Goal: Submit feedback/report problem: Submit feedback/report problem

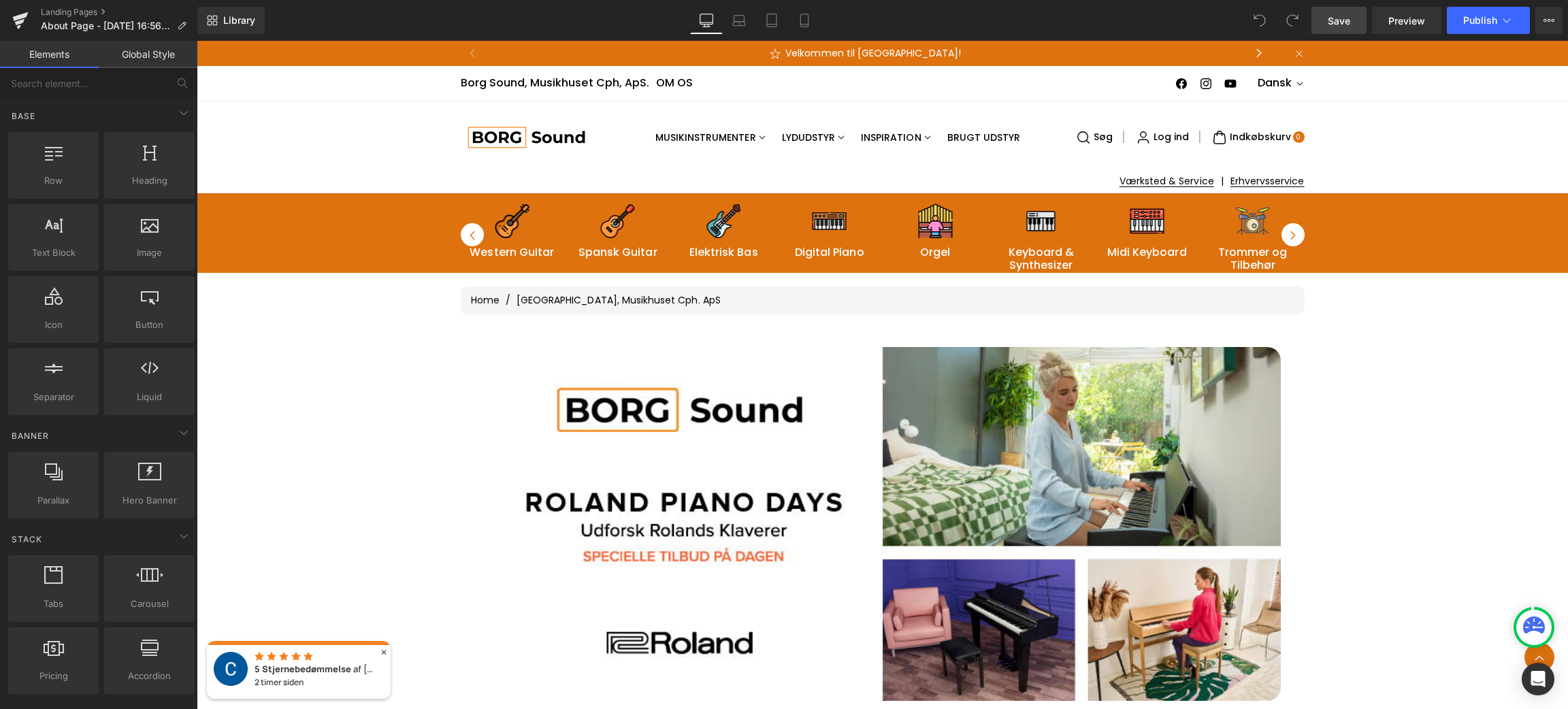
click at [1328, 19] on span "Save" at bounding box center [1339, 21] width 22 height 14
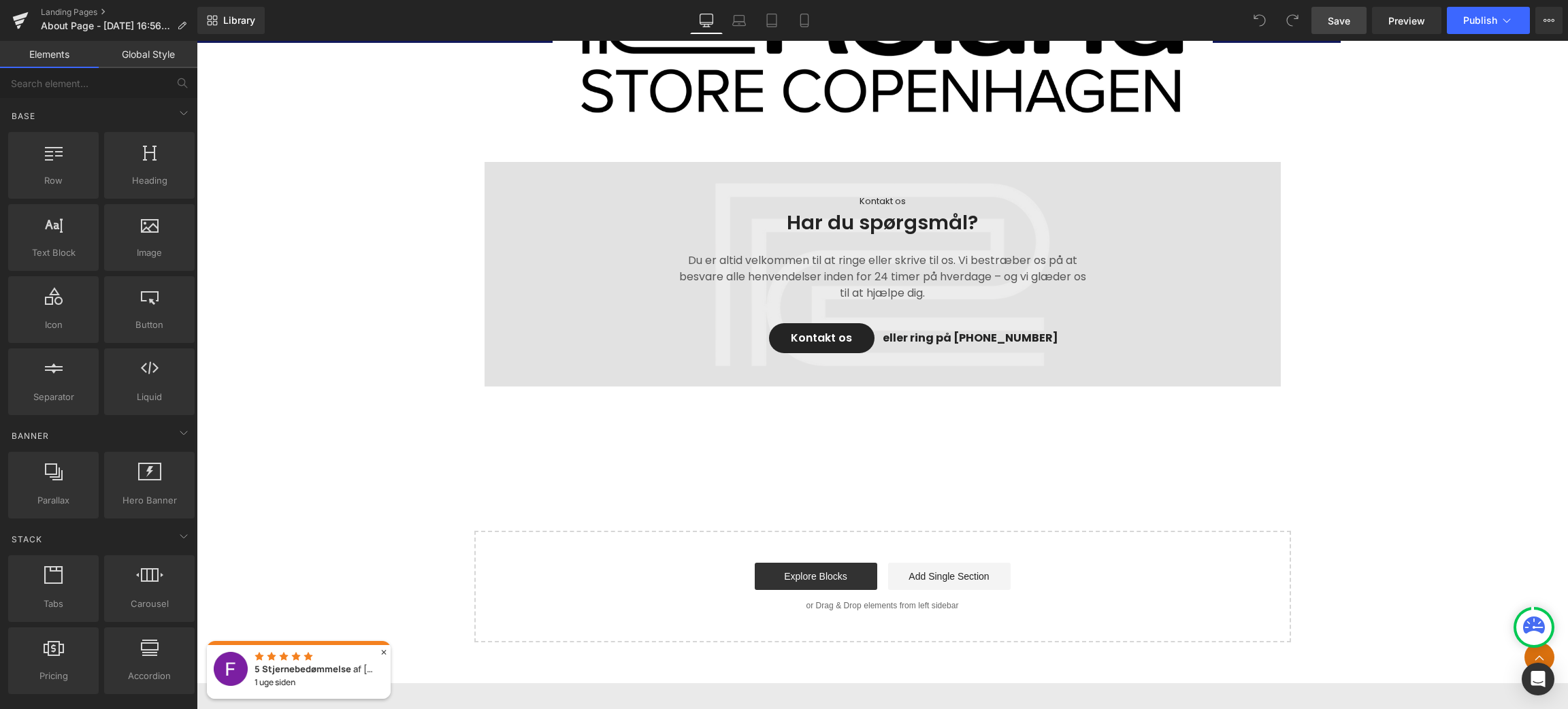
scroll to position [1882, 0]
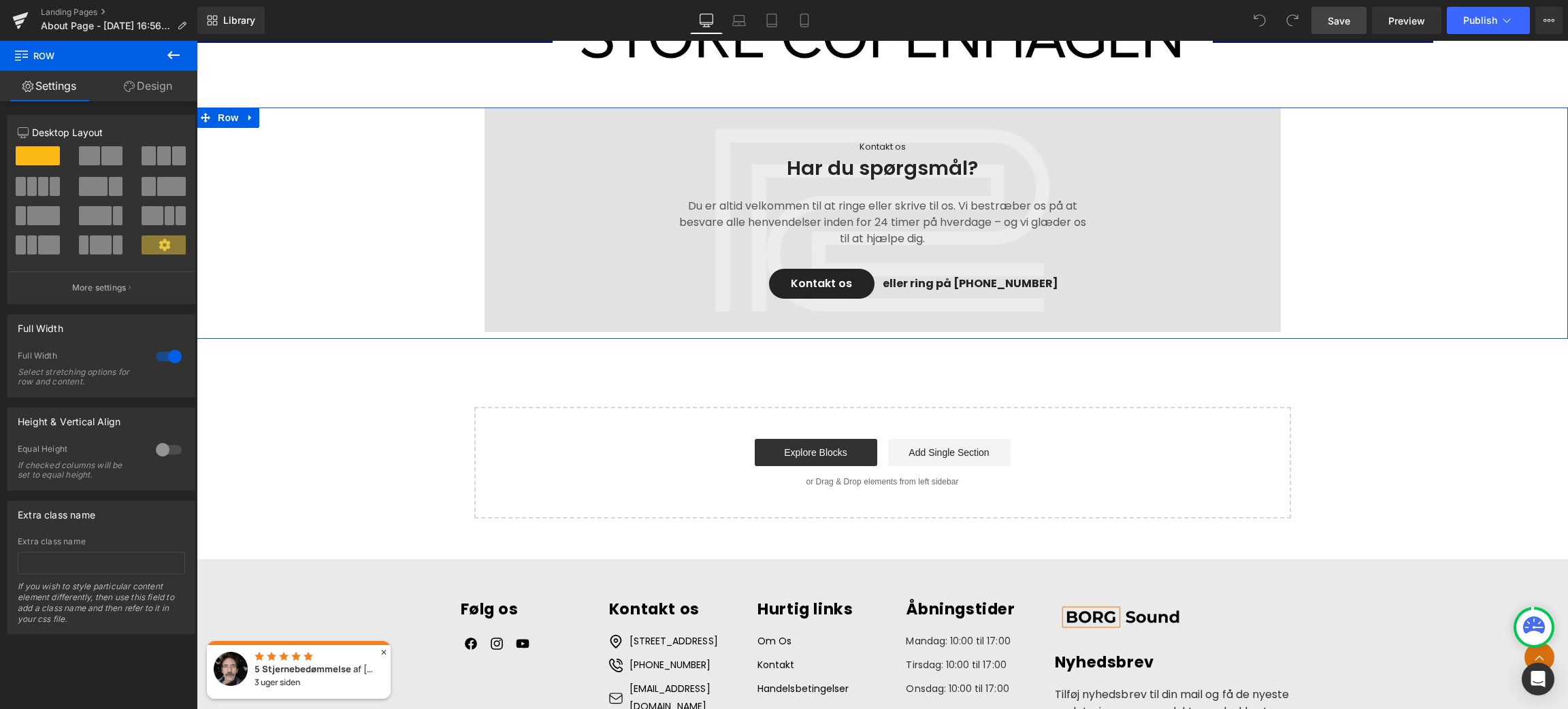
drag, startPoint x: 934, startPoint y: 373, endPoint x: 947, endPoint y: 304, distance: 70.2
click at [947, 304] on div "Kontakt os Text Block Har du spørgsmål? Heading Du er altid velkommen til at ri…" at bounding box center [882, 223] width 1372 height 232
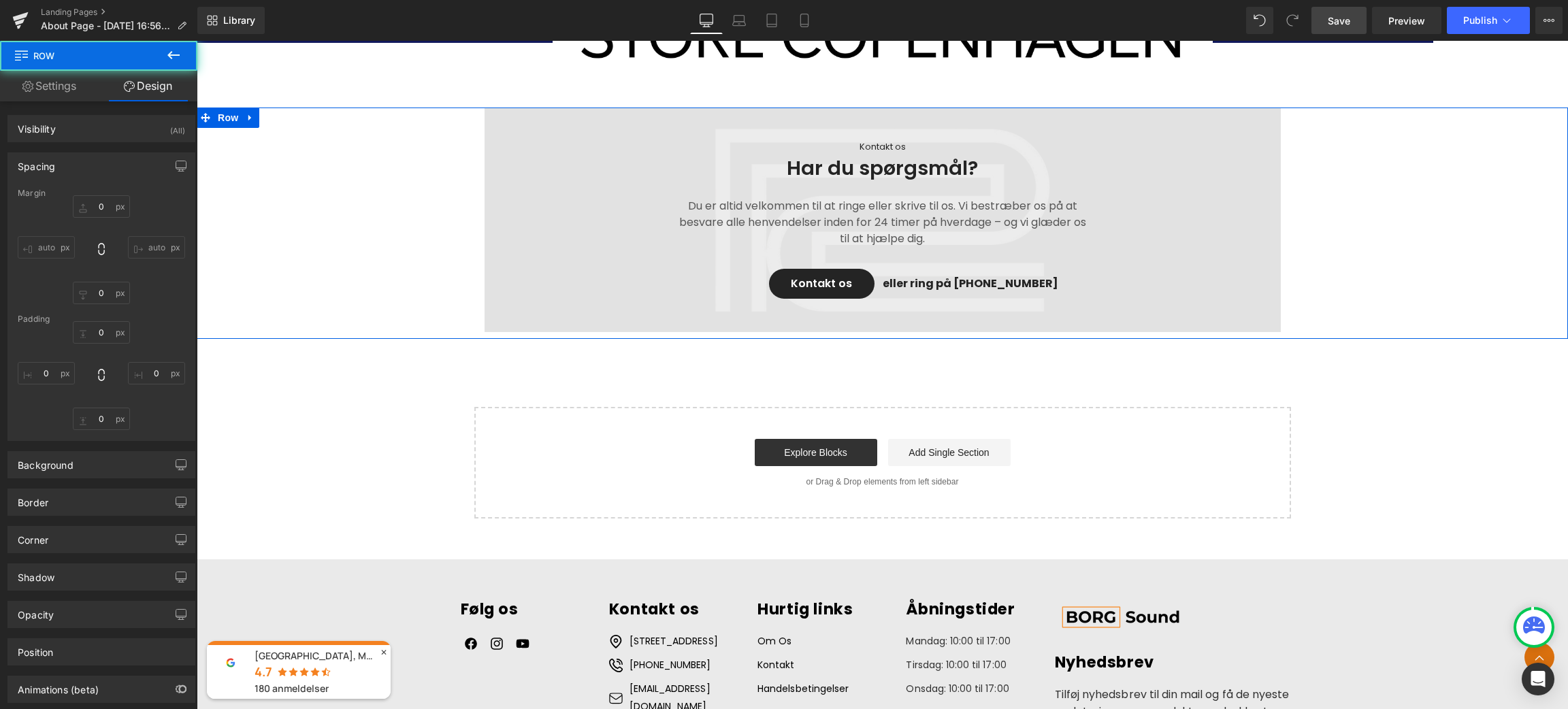
type input "0"
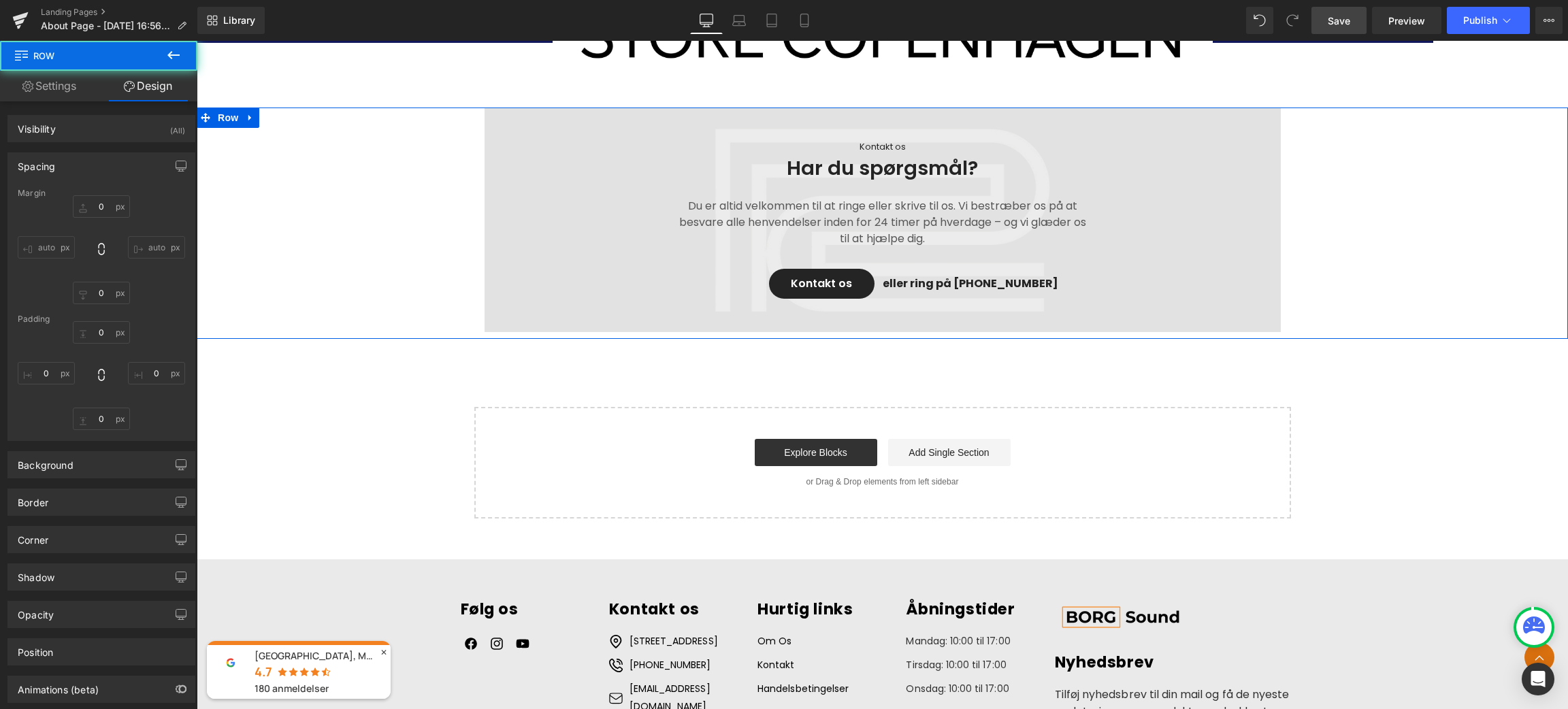
type input "0"
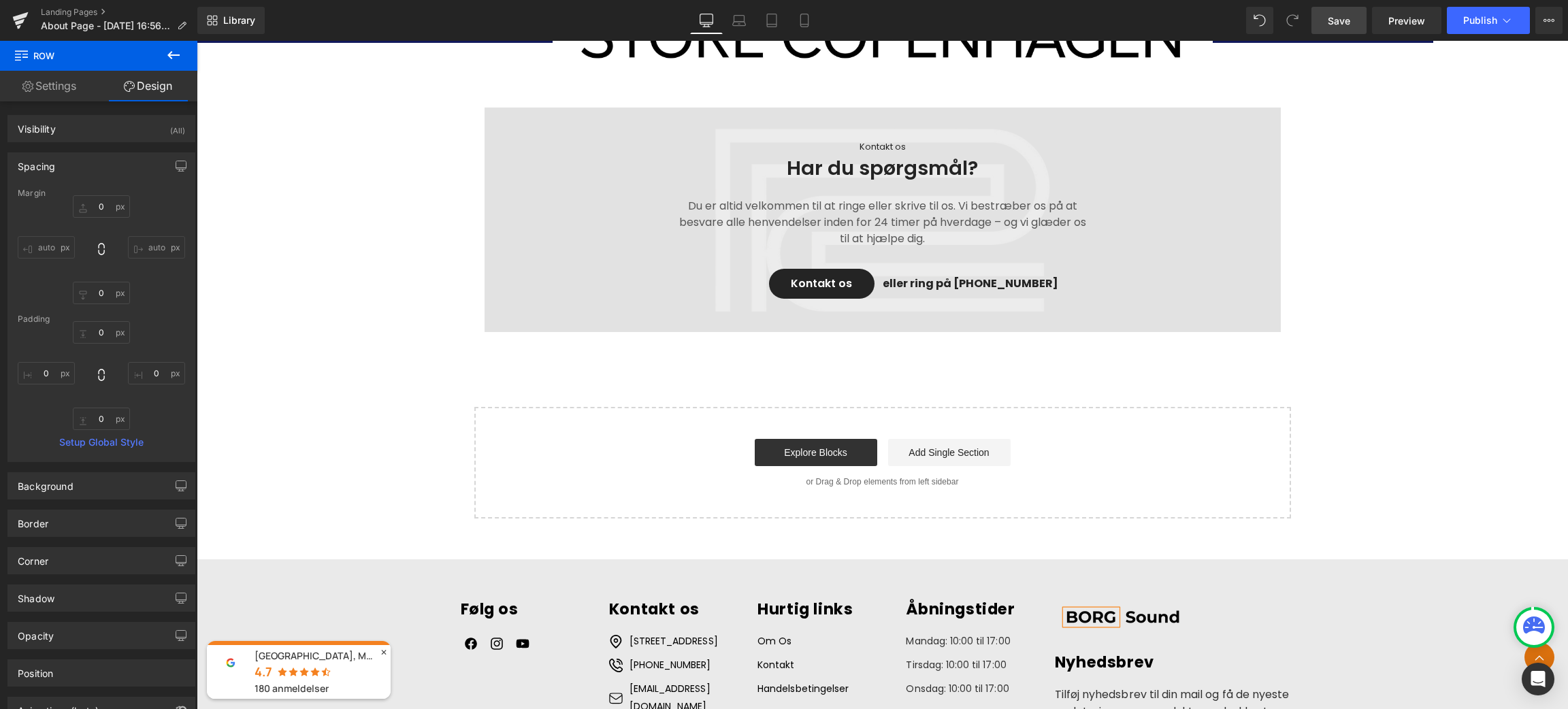
click at [1338, 17] on span "Save" at bounding box center [1339, 21] width 22 height 14
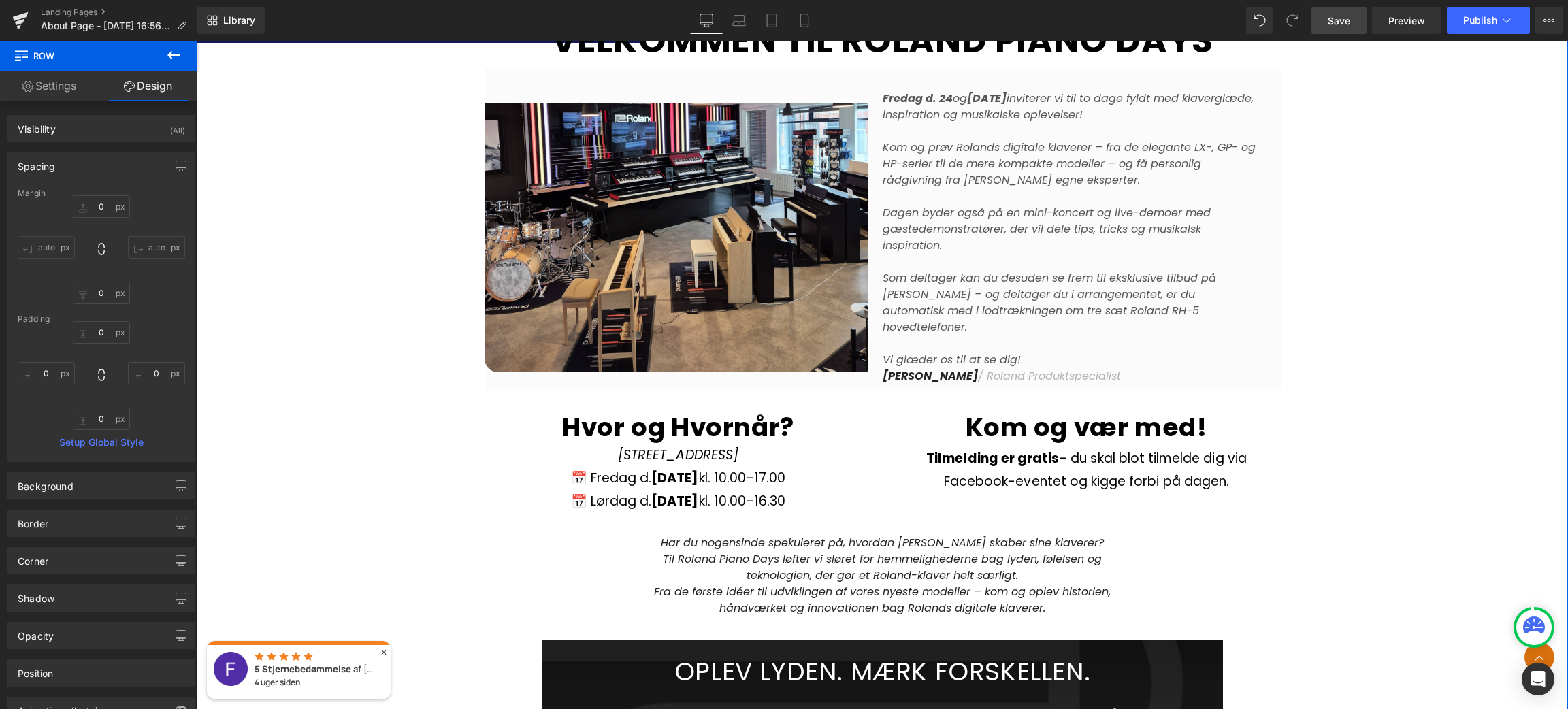
scroll to position [658, 0]
